Goal: Find specific page/section: Find specific page/section

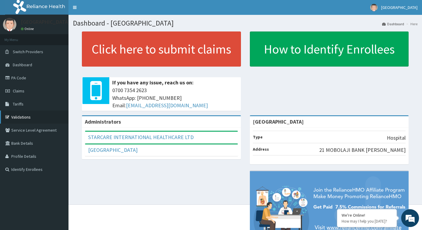
click at [19, 114] on link "Validations" at bounding box center [34, 117] width 68 height 13
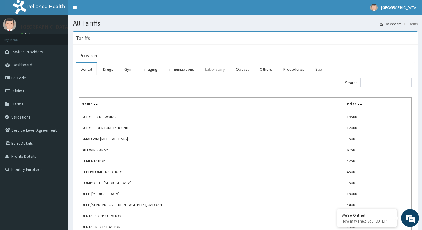
click at [221, 66] on link "Laboratory" at bounding box center [214, 69] width 29 height 12
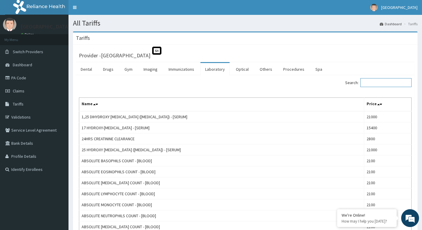
click at [379, 81] on input "Search:" at bounding box center [385, 82] width 51 height 9
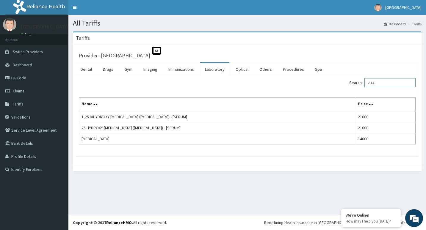
type input "VITA"
